Goal: Task Accomplishment & Management: Manage account settings

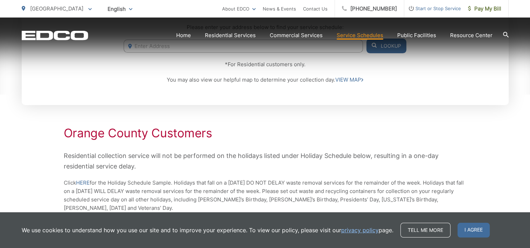
scroll to position [210, 0]
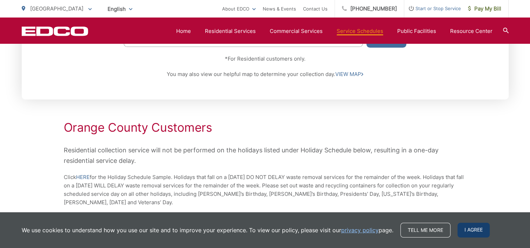
click at [476, 232] on span "I agree" at bounding box center [473, 230] width 32 height 15
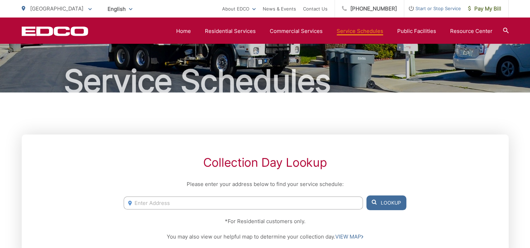
scroll to position [0, 0]
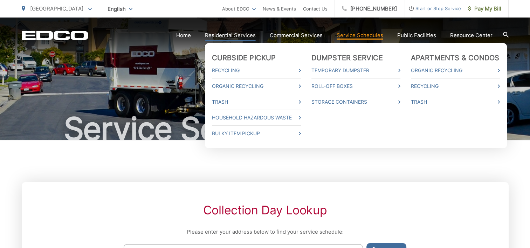
click at [238, 35] on link "Residential Services" at bounding box center [230, 35] width 51 height 8
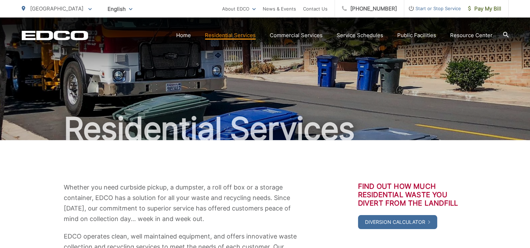
click at [304, 158] on div "Whether you need curbside pickup, a dumpster, a roll off box or a storage conta…" at bounding box center [265, 227] width 487 height 175
click at [183, 34] on link "Home" at bounding box center [183, 35] width 15 height 8
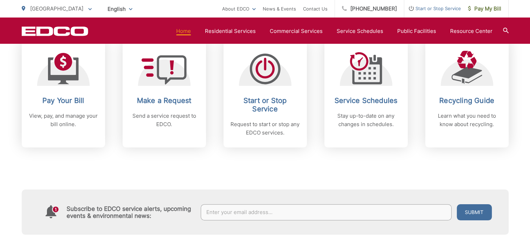
scroll to position [315, 0]
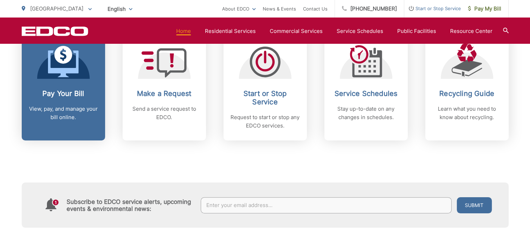
click at [64, 117] on p "View, pay, and manage your bill online." at bounding box center [63, 113] width 69 height 17
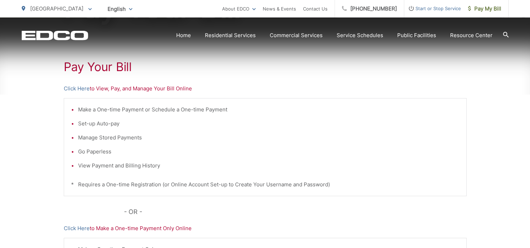
scroll to position [140, 0]
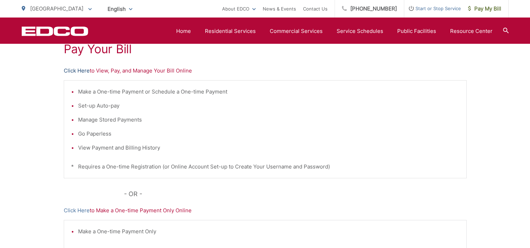
click at [66, 69] on link "Click Here" at bounding box center [77, 71] width 26 height 8
